Goal: Download file/media

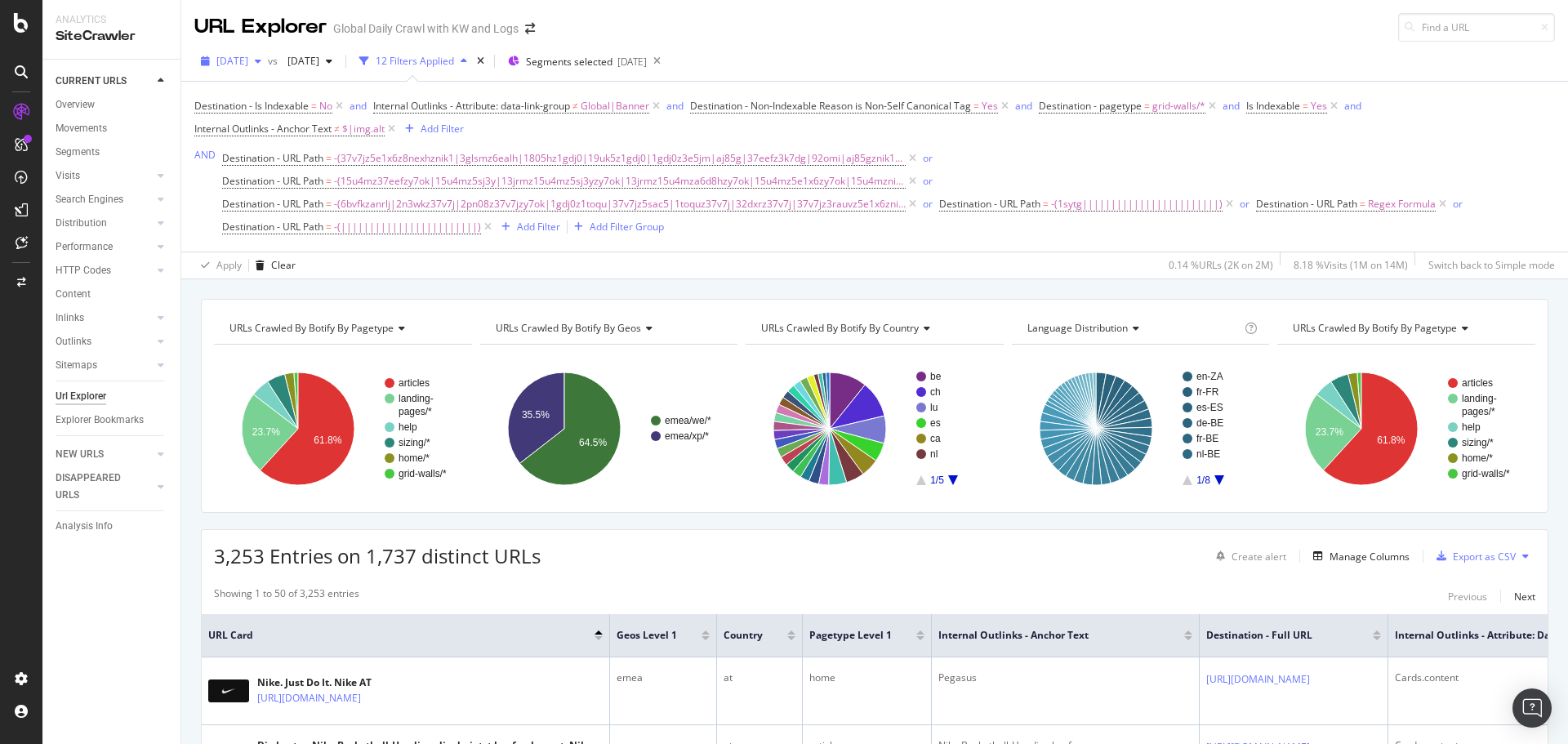
click at [268, 70] on div "[DATE]" at bounding box center [231, 61] width 74 height 24
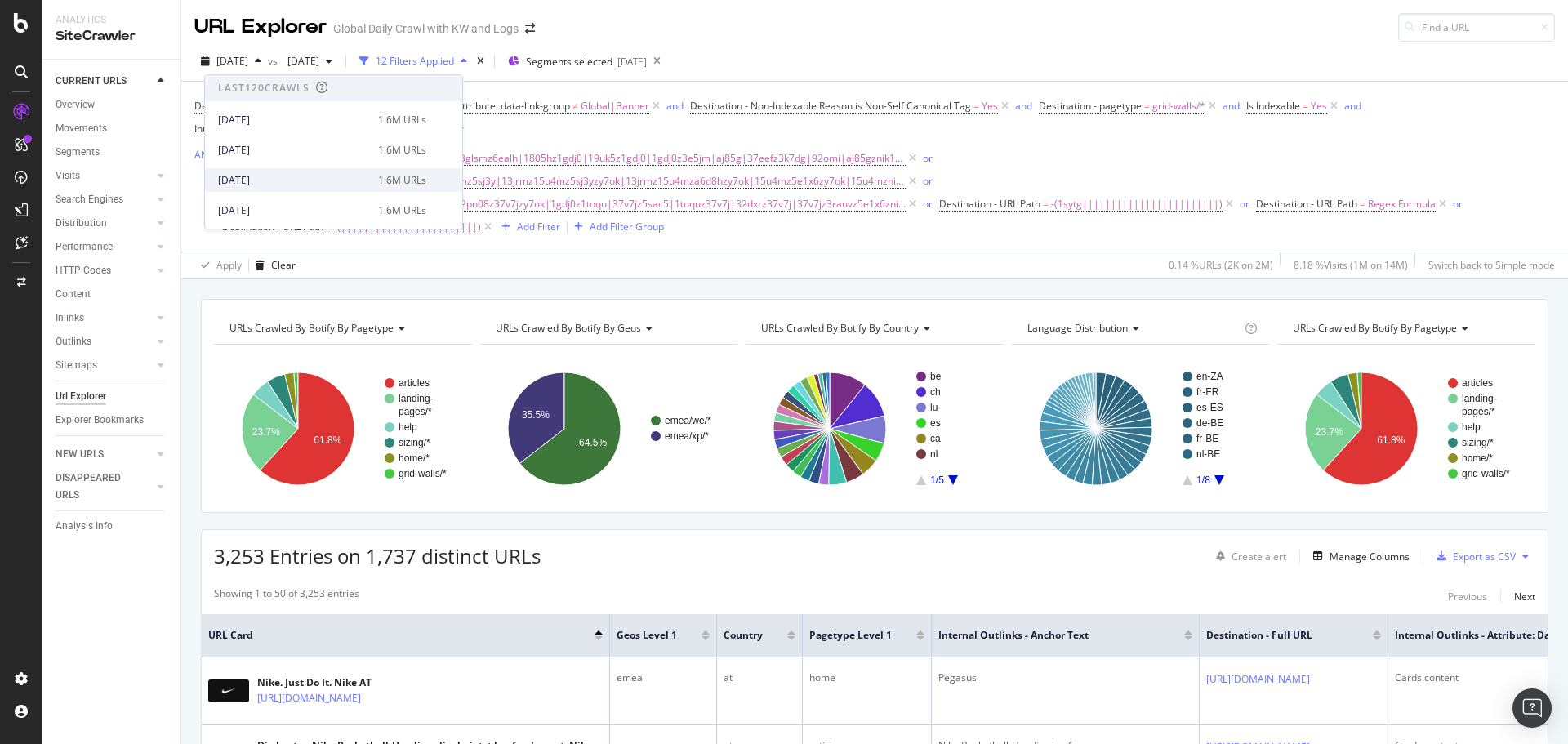
click at [294, 177] on div "[DATE]" at bounding box center [292, 180] width 150 height 15
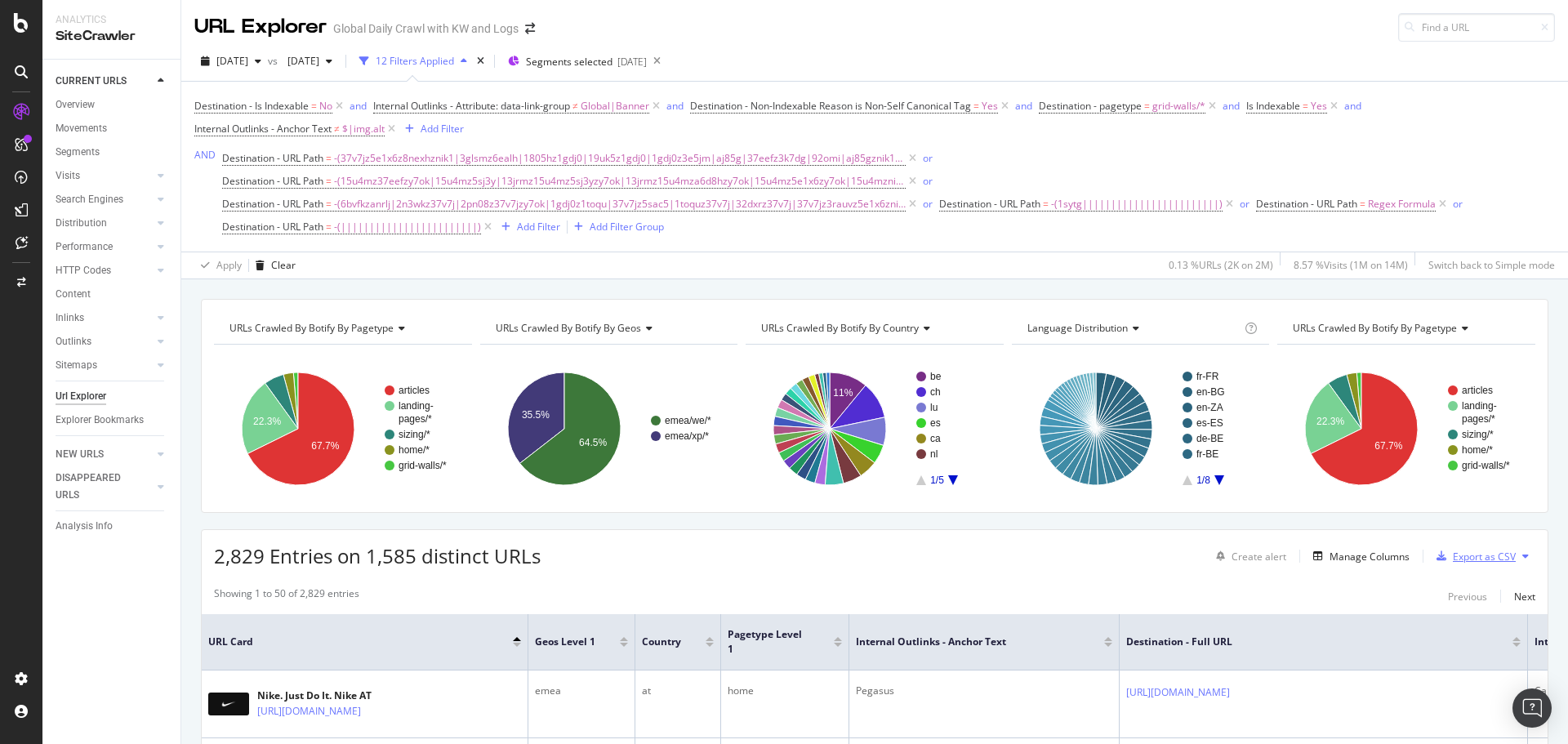
click at [1493, 556] on div "Export as CSV" at bounding box center [1484, 556] width 63 height 14
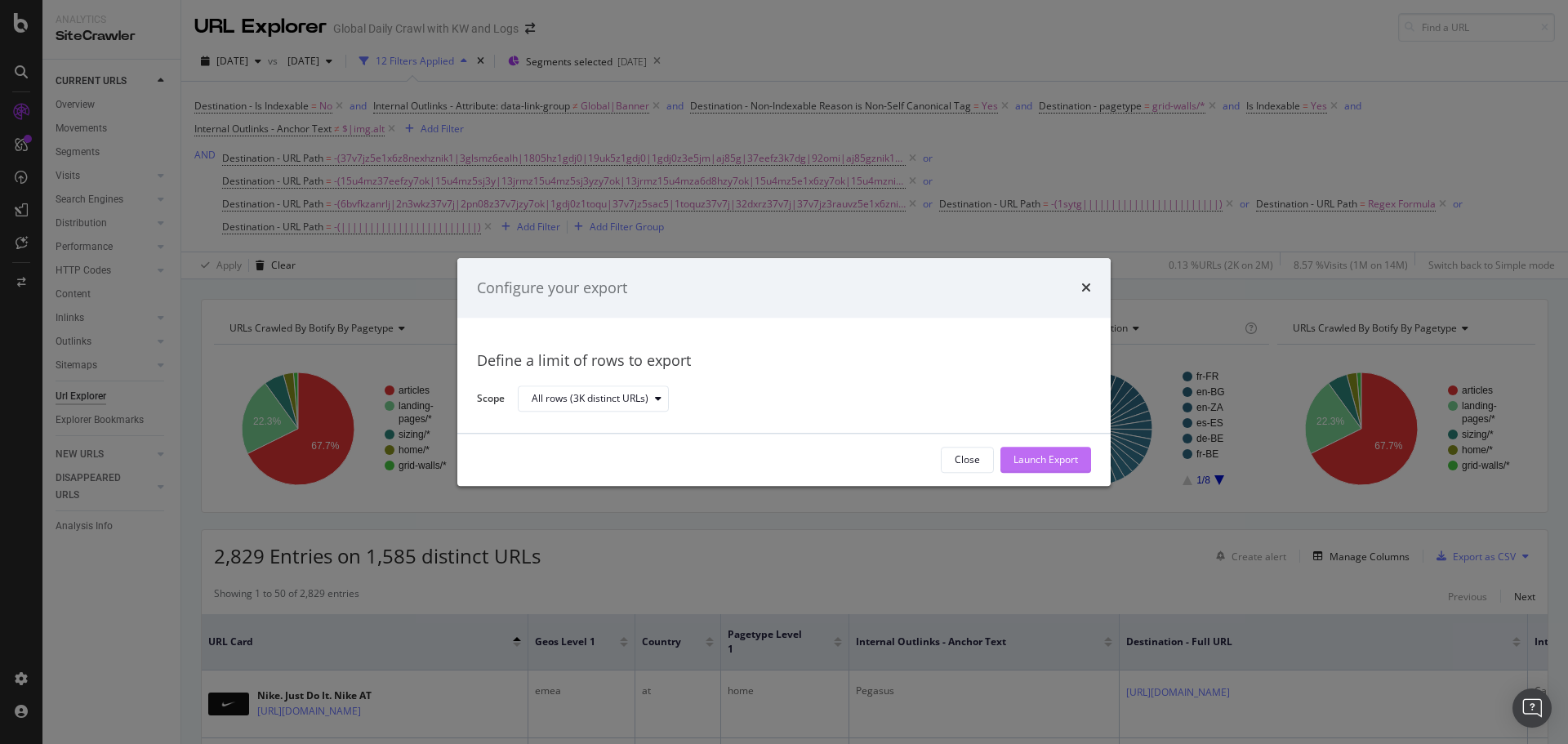
click at [1025, 459] on div "Launch Export" at bounding box center [1045, 459] width 64 height 14
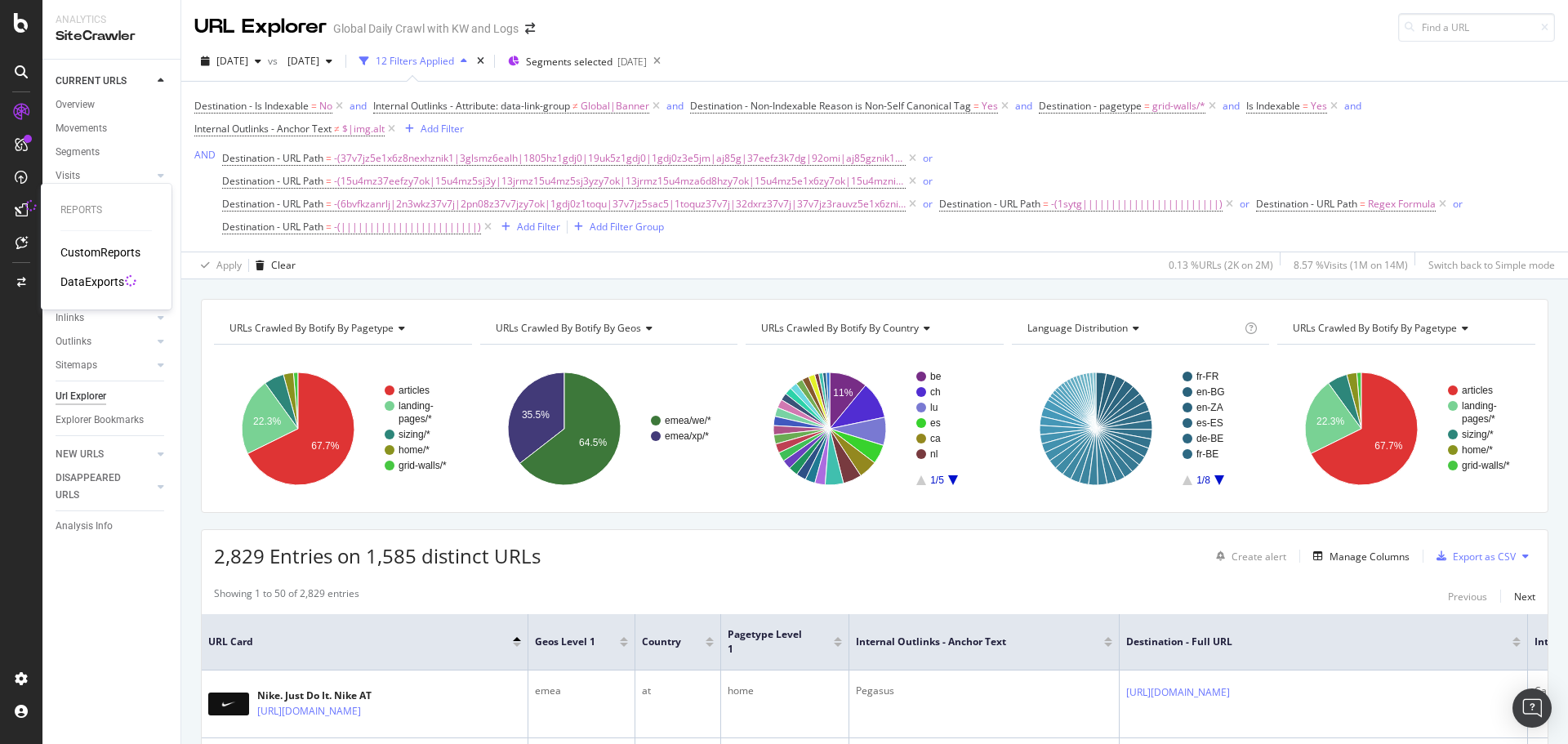
click at [107, 286] on div "DataExports" at bounding box center [92, 282] width 63 height 17
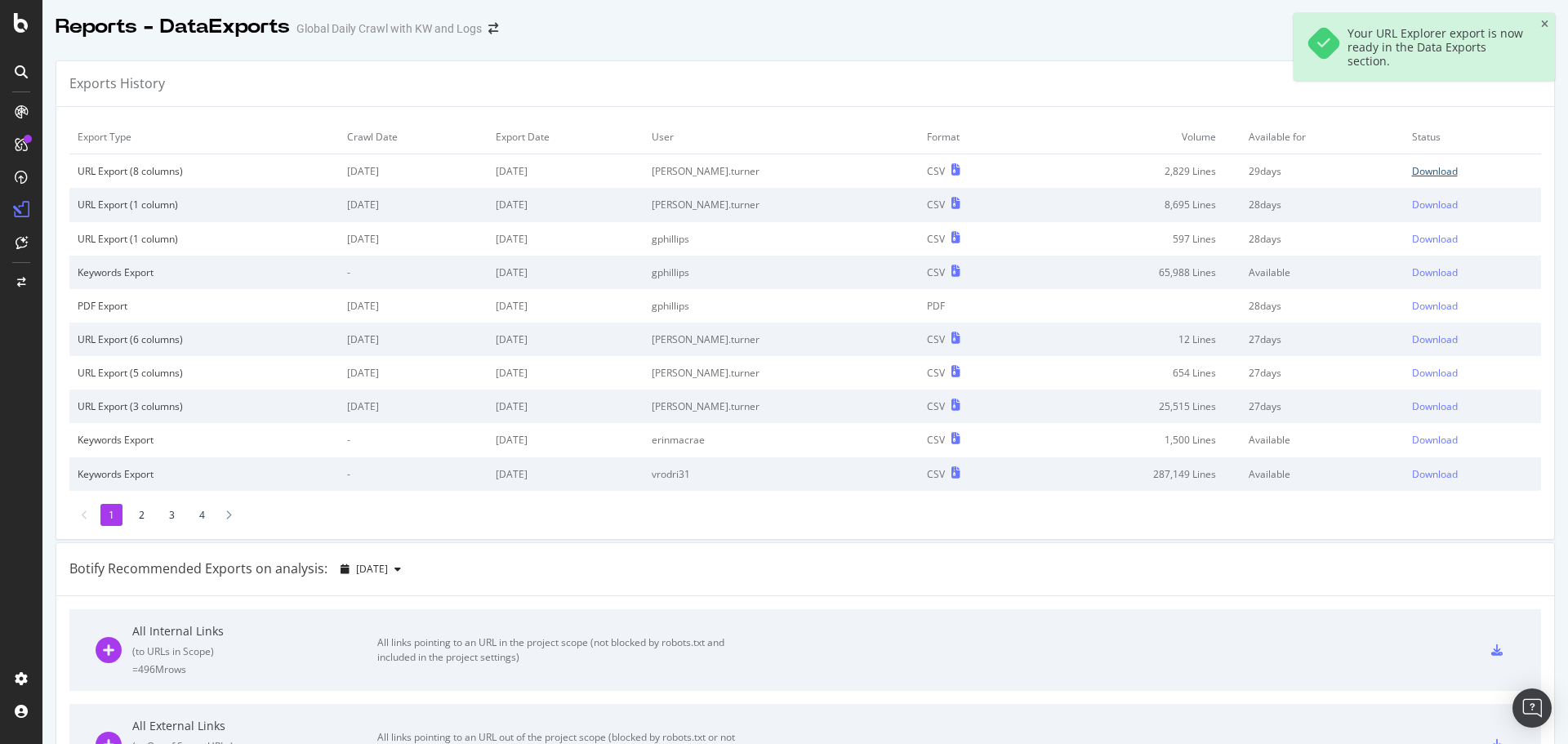
click at [1420, 169] on div "Download" at bounding box center [1435, 170] width 46 height 14
click at [1541, 31] on div "Your URL Explorer export is now ready in the Data Exports section." at bounding box center [1424, 46] width 261 height 68
click at [1543, 28] on icon "close toast" at bounding box center [1545, 24] width 7 height 10
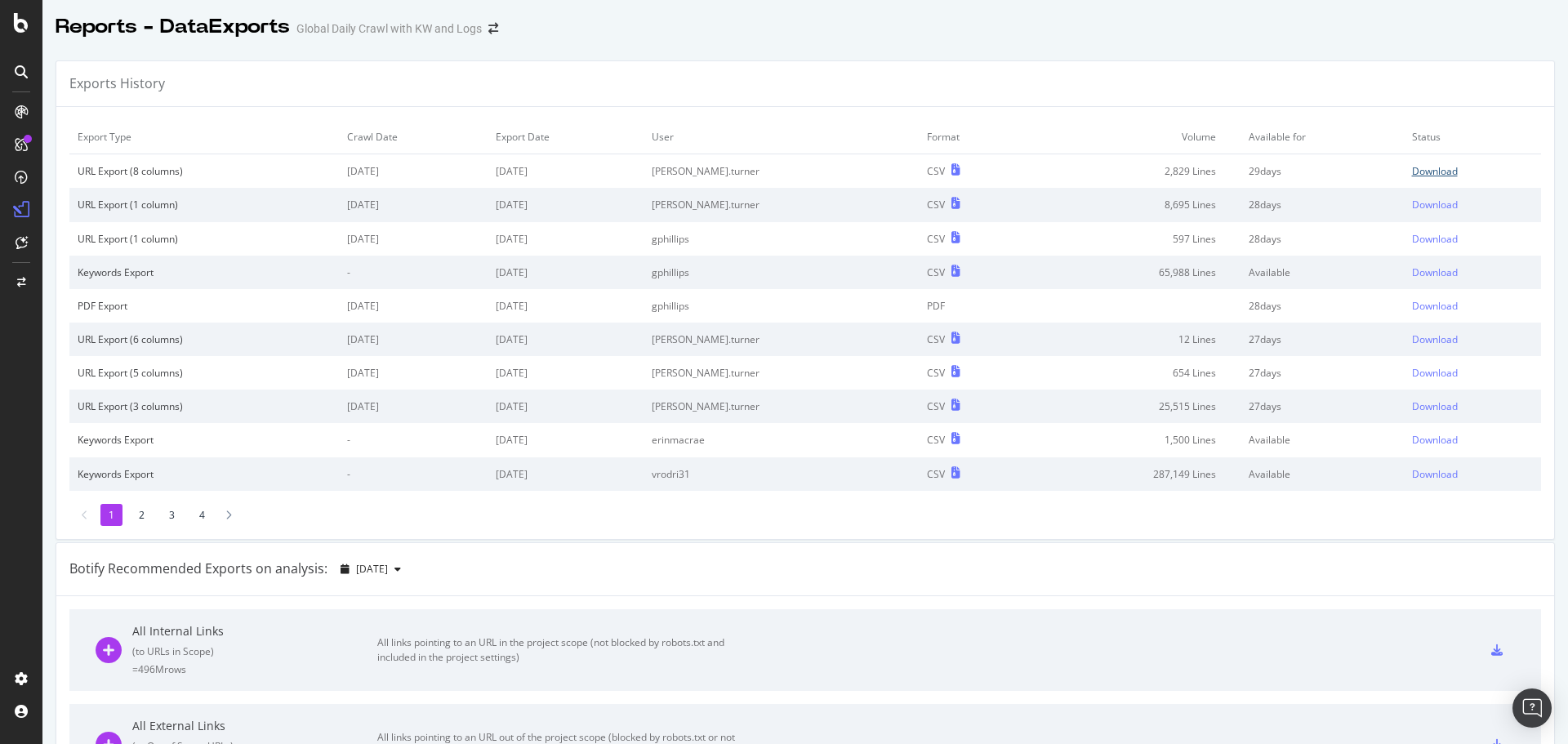
click at [1413, 167] on div "Download" at bounding box center [1435, 170] width 46 height 14
click at [1146, 65] on div "Exports History" at bounding box center [806, 84] width 1498 height 46
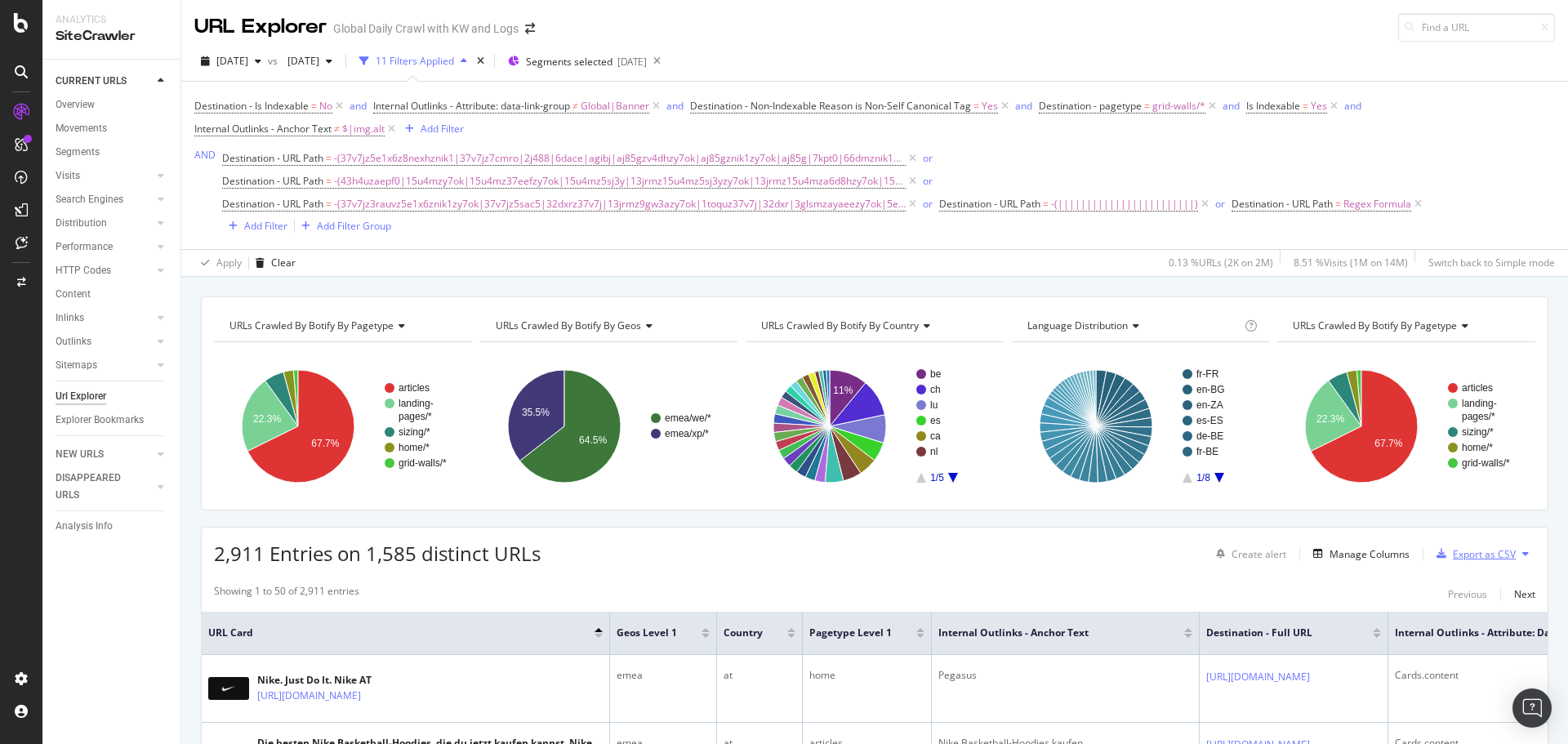
click at [1494, 559] on div "Export as CSV" at bounding box center [1484, 553] width 63 height 14
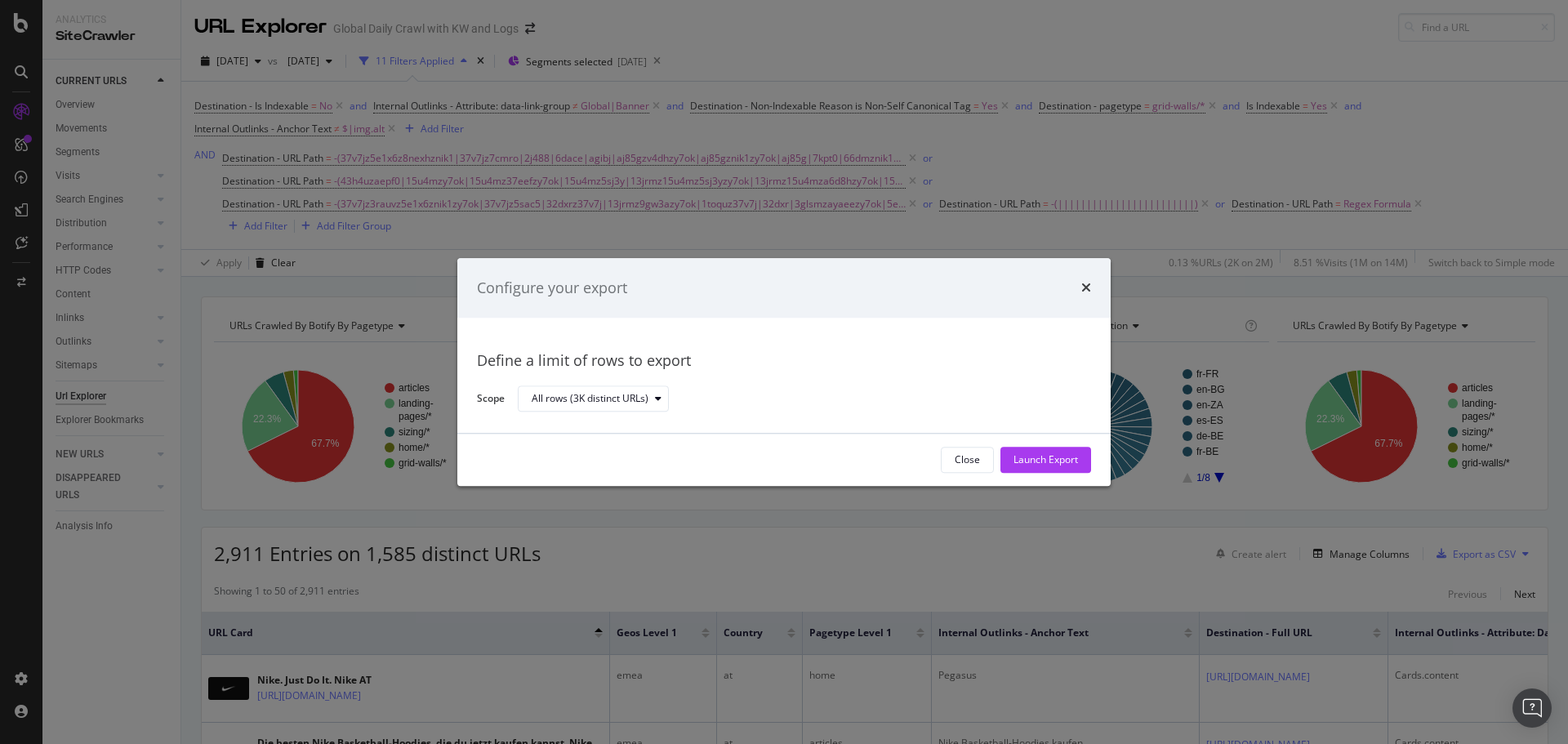
click at [1039, 460] on div "Launch Export" at bounding box center [1045, 459] width 64 height 14
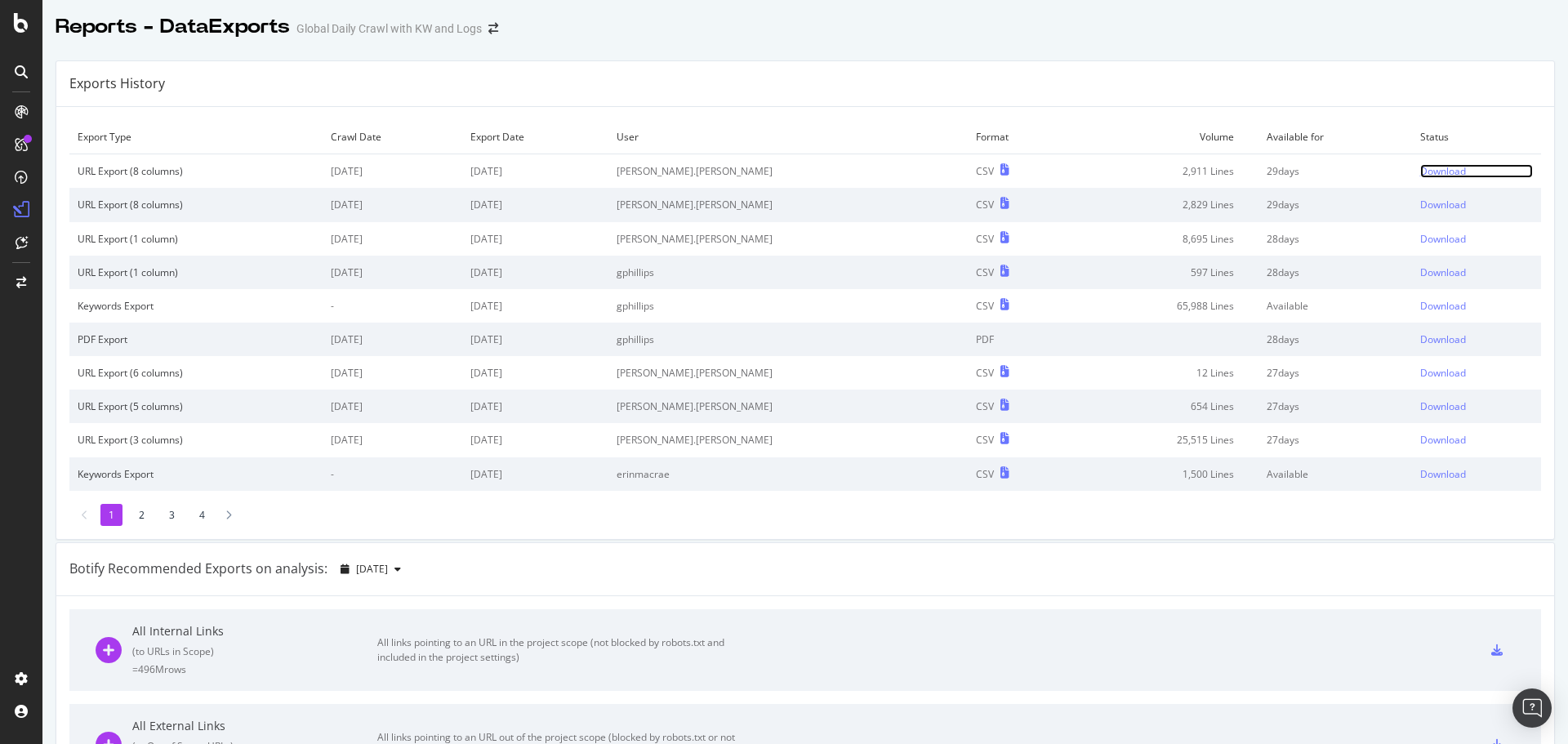
click at [1420, 176] on div "Download" at bounding box center [1442, 170] width 46 height 14
